Goal: Information Seeking & Learning: Learn about a topic

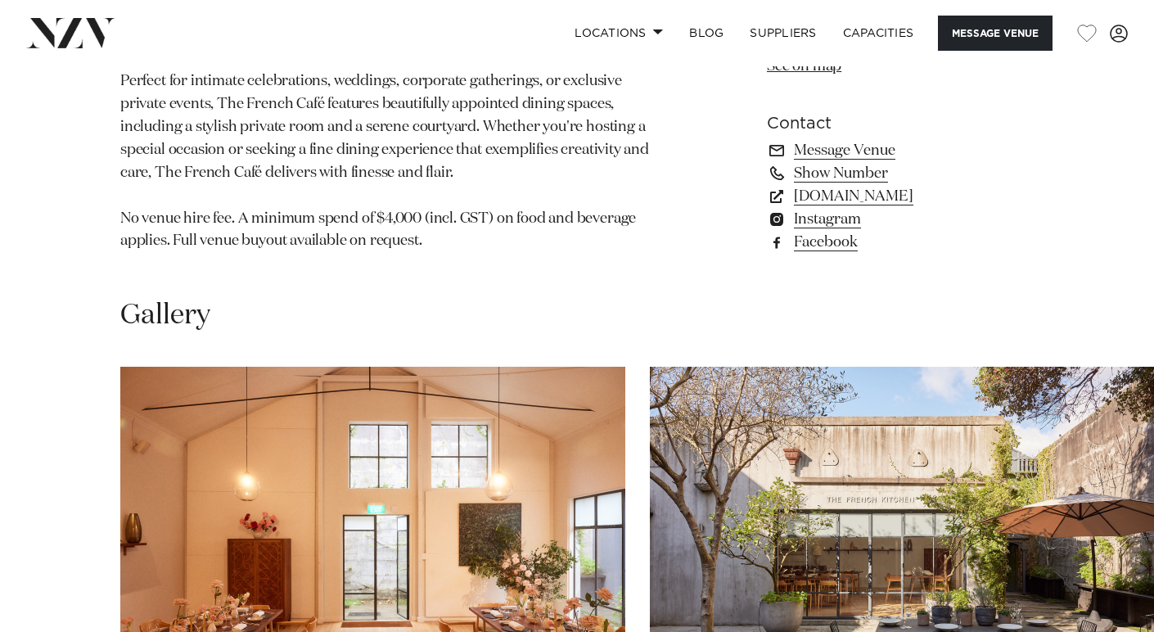
scroll to position [1473, 0]
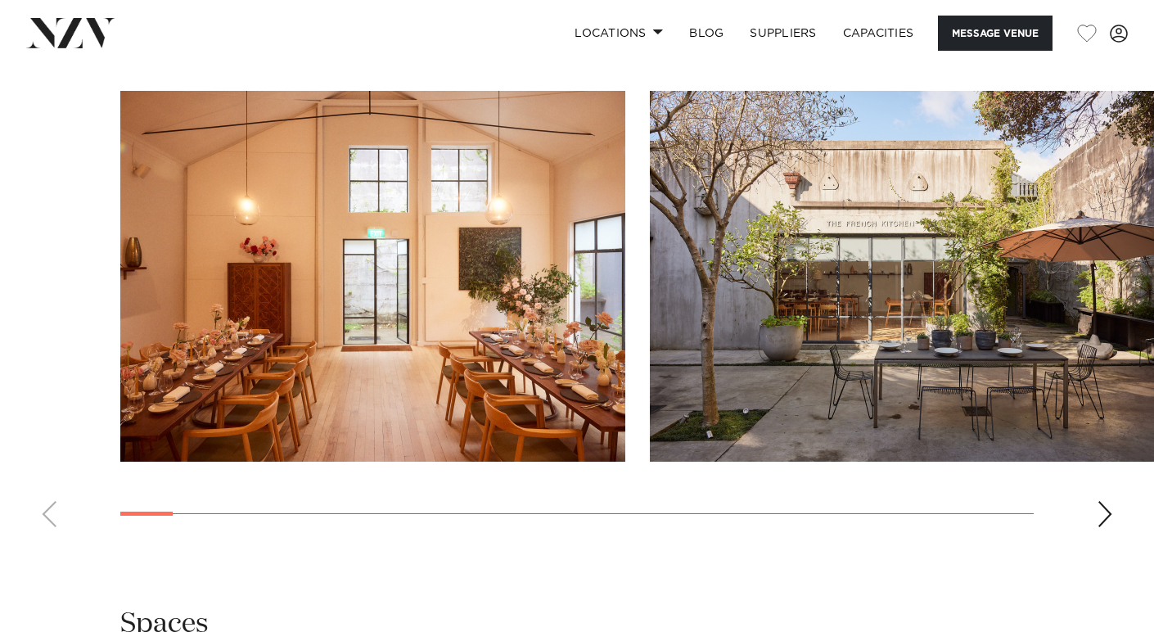
click at [471, 248] on img "1 / 30" at bounding box center [372, 276] width 505 height 371
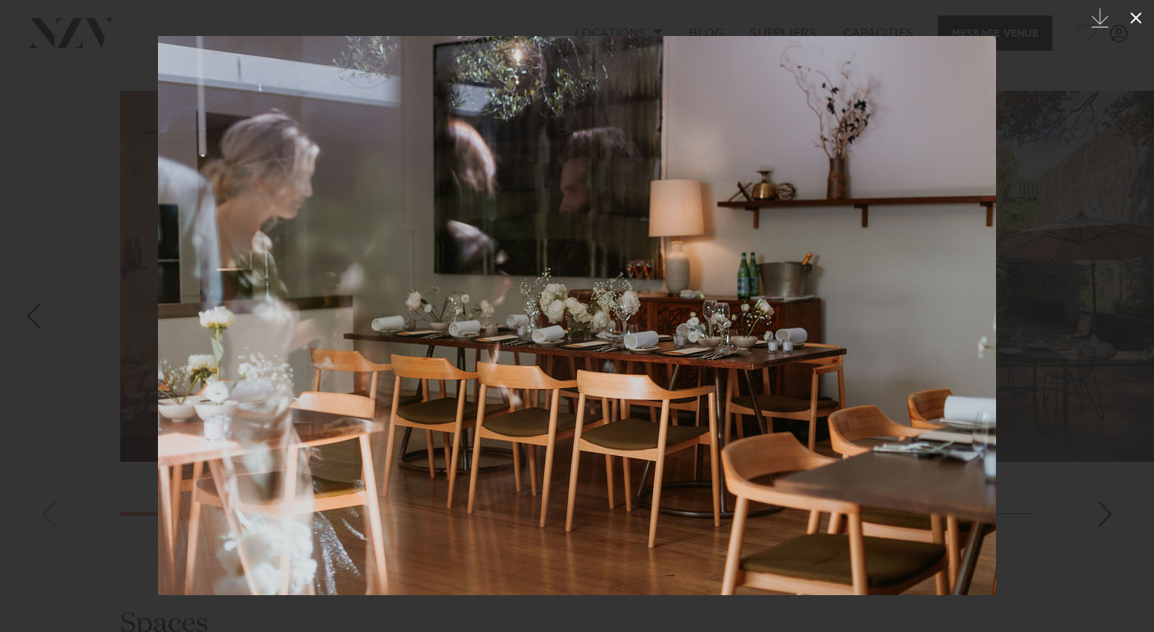
click at [1137, 14] on icon at bounding box center [1137, 18] width 20 height 20
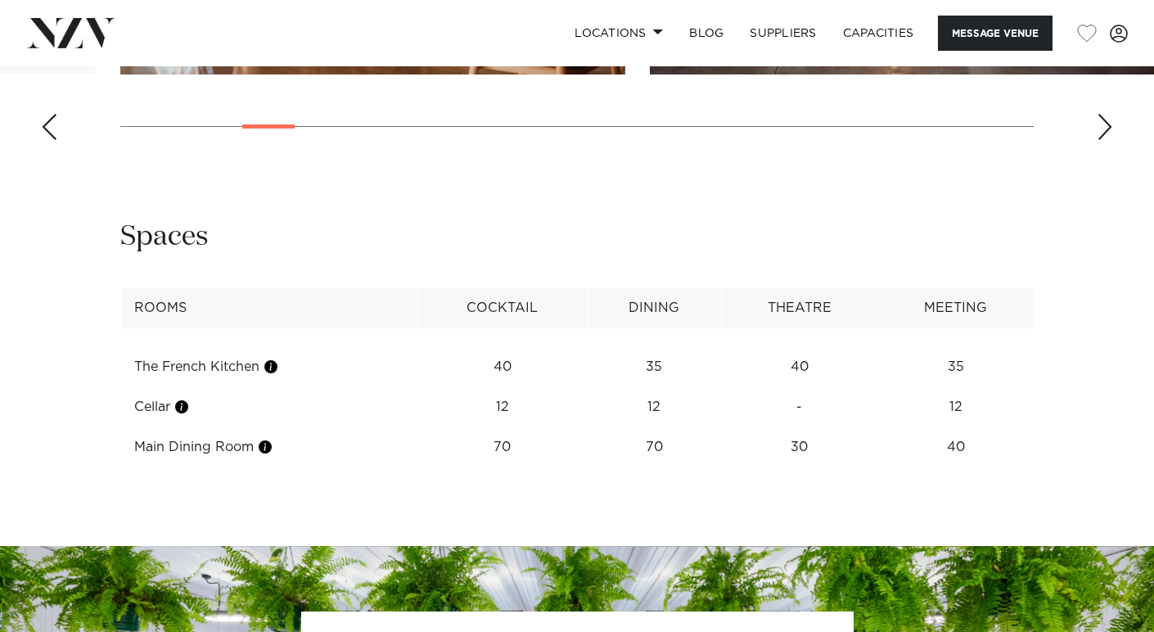
scroll to position [1792, 0]
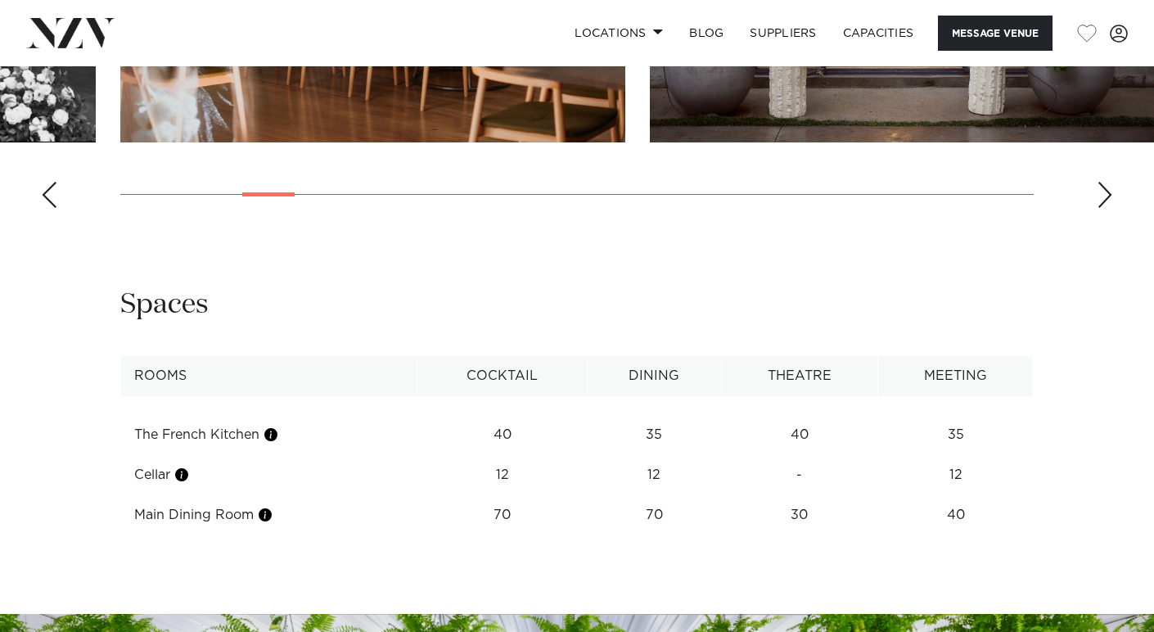
click at [517, 455] on td "12" at bounding box center [502, 435] width 169 height 40
click at [187, 466] on td "Cellar" at bounding box center [269, 475] width 296 height 40
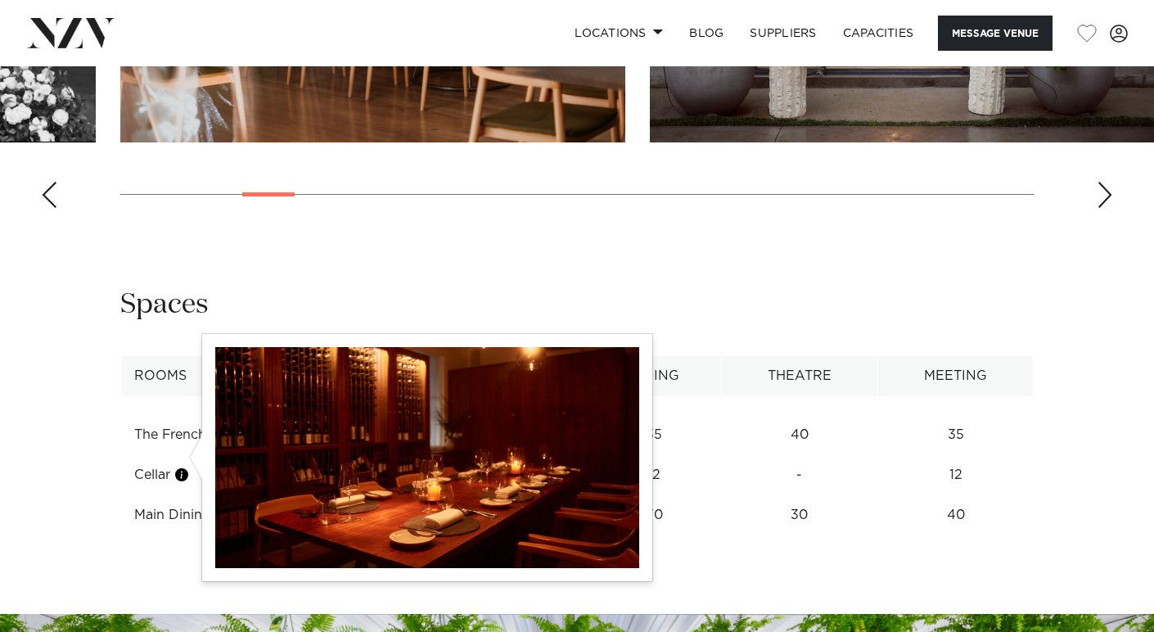
click at [186, 467] on button "button" at bounding box center [182, 475] width 16 height 16
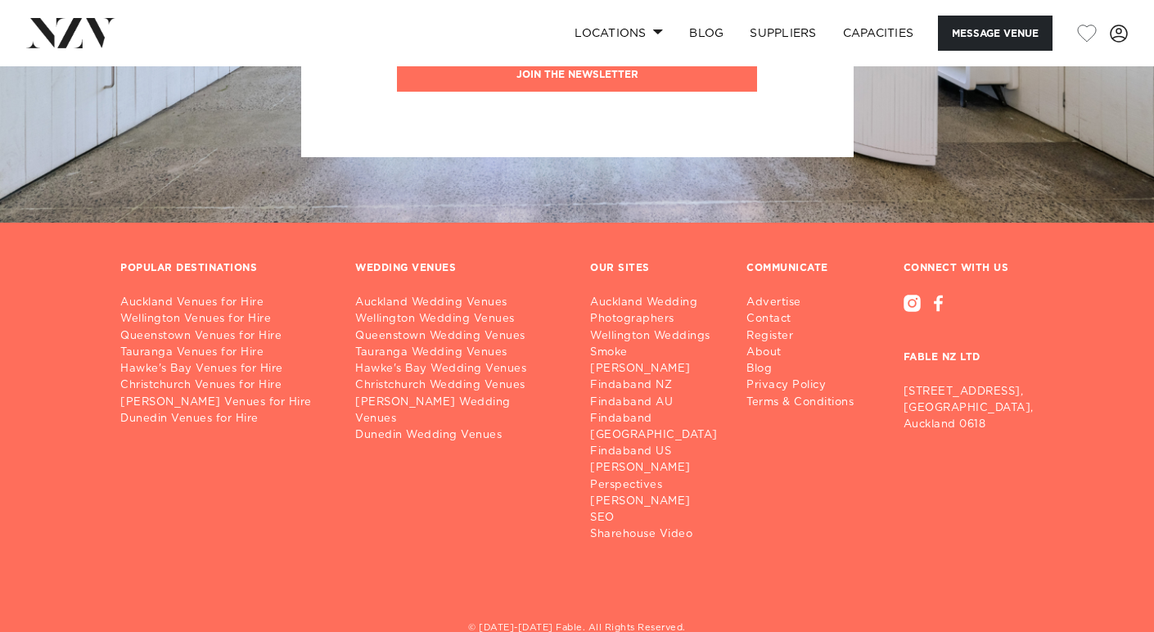
scroll to position [2684, 0]
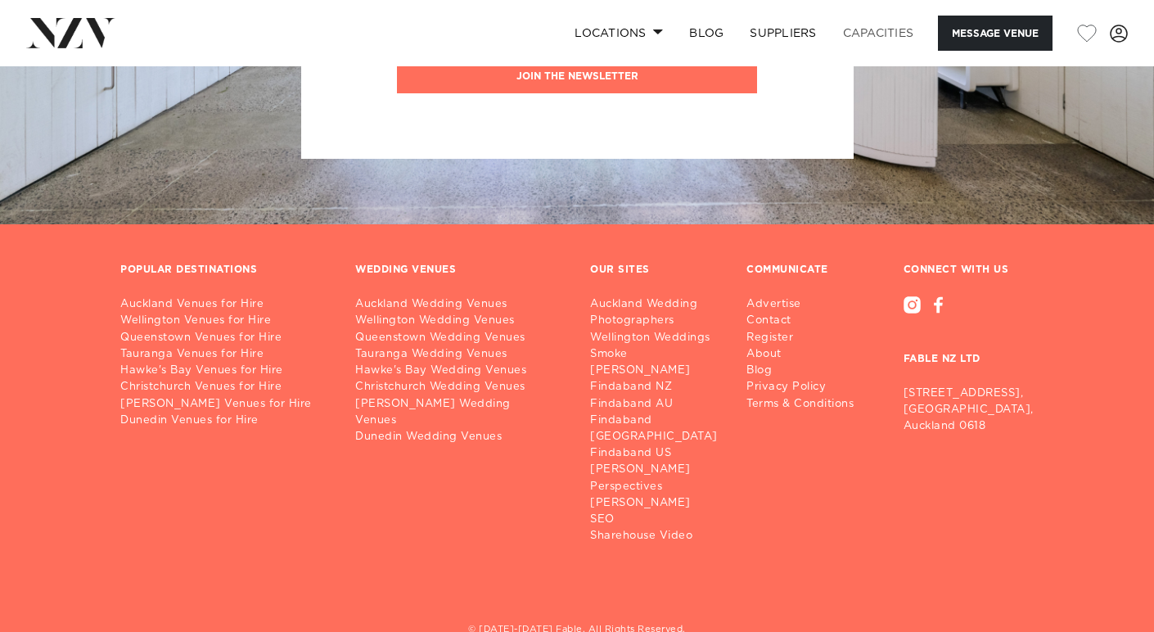
click at [907, 36] on link "Capacities" at bounding box center [878, 33] width 97 height 35
